Goal: Check status: Check status

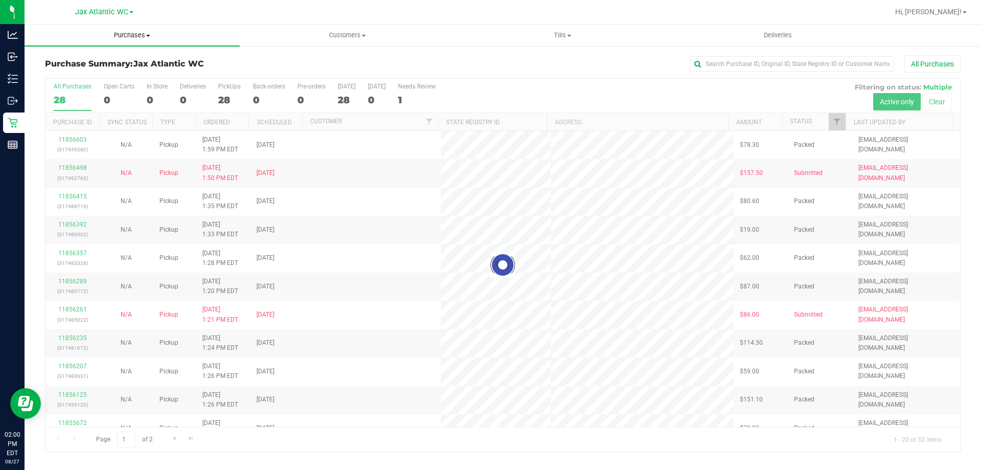
click at [122, 27] on uib-tab-heading "Purchases Summary of purchases Fulfillment All purchases" at bounding box center [132, 35] width 215 height 21
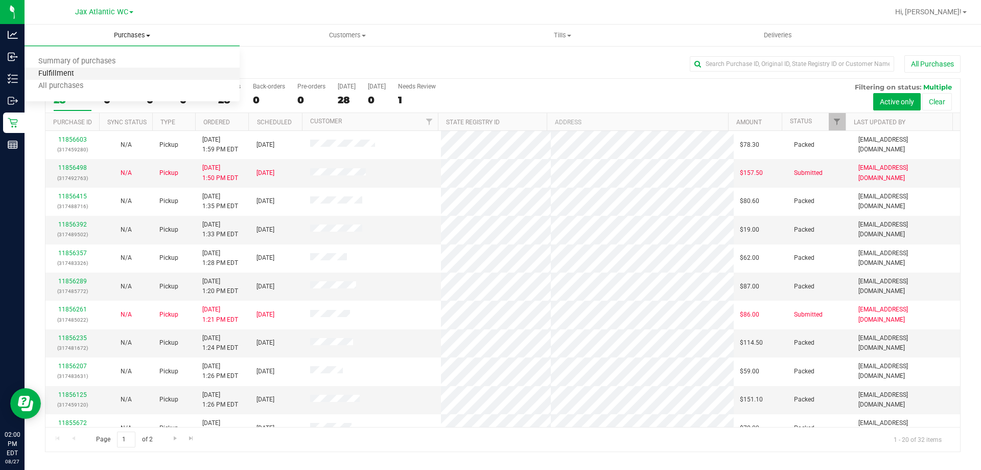
click at [75, 76] on span "Fulfillment" at bounding box center [56, 73] width 63 height 9
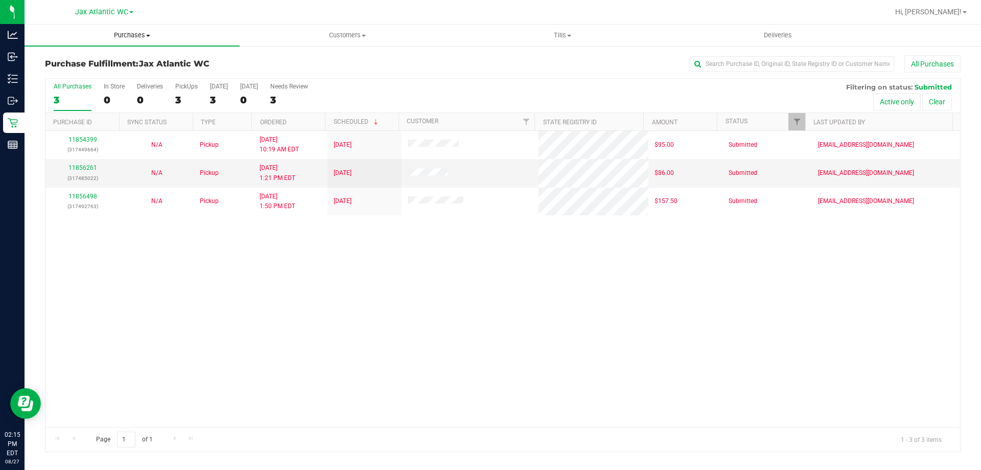
click at [126, 31] on span "Purchases" at bounding box center [132, 35] width 215 height 9
click at [79, 69] on span "Fulfillment" at bounding box center [56, 73] width 63 height 9
click at [928, 278] on div "11854399 (317449664) N/A Pickup [DATE] 10:19 AM EDT 8/27/2025 $95.00 Submitted …" at bounding box center [502, 279] width 915 height 296
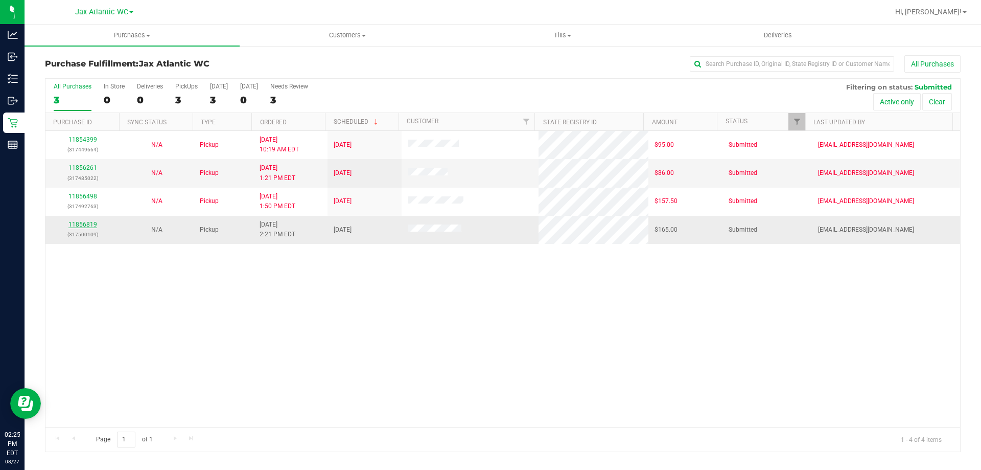
click at [81, 226] on link "11856819" at bounding box center [82, 224] width 29 height 7
